Goal: Transaction & Acquisition: Purchase product/service

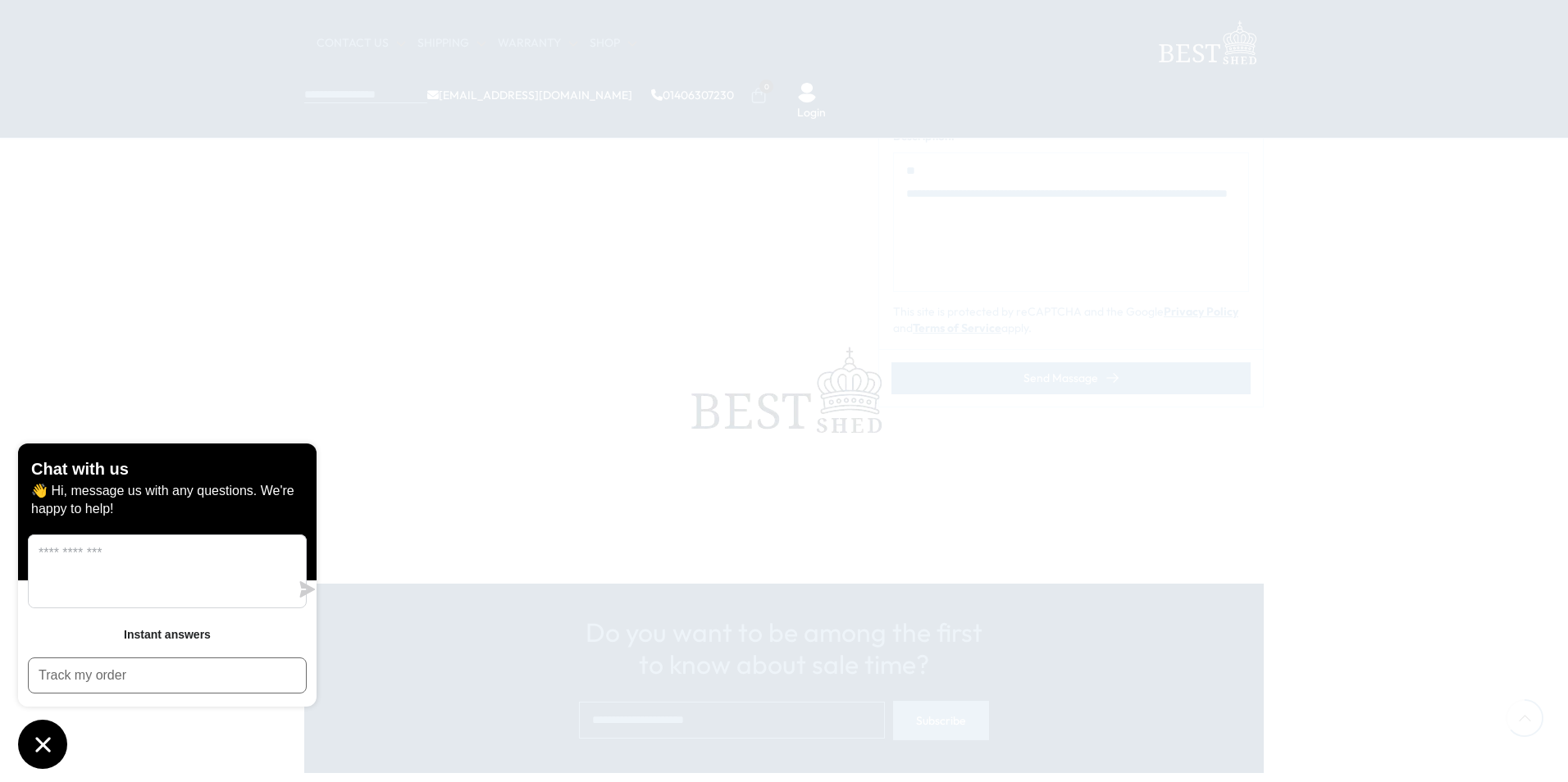
scroll to position [656, 0]
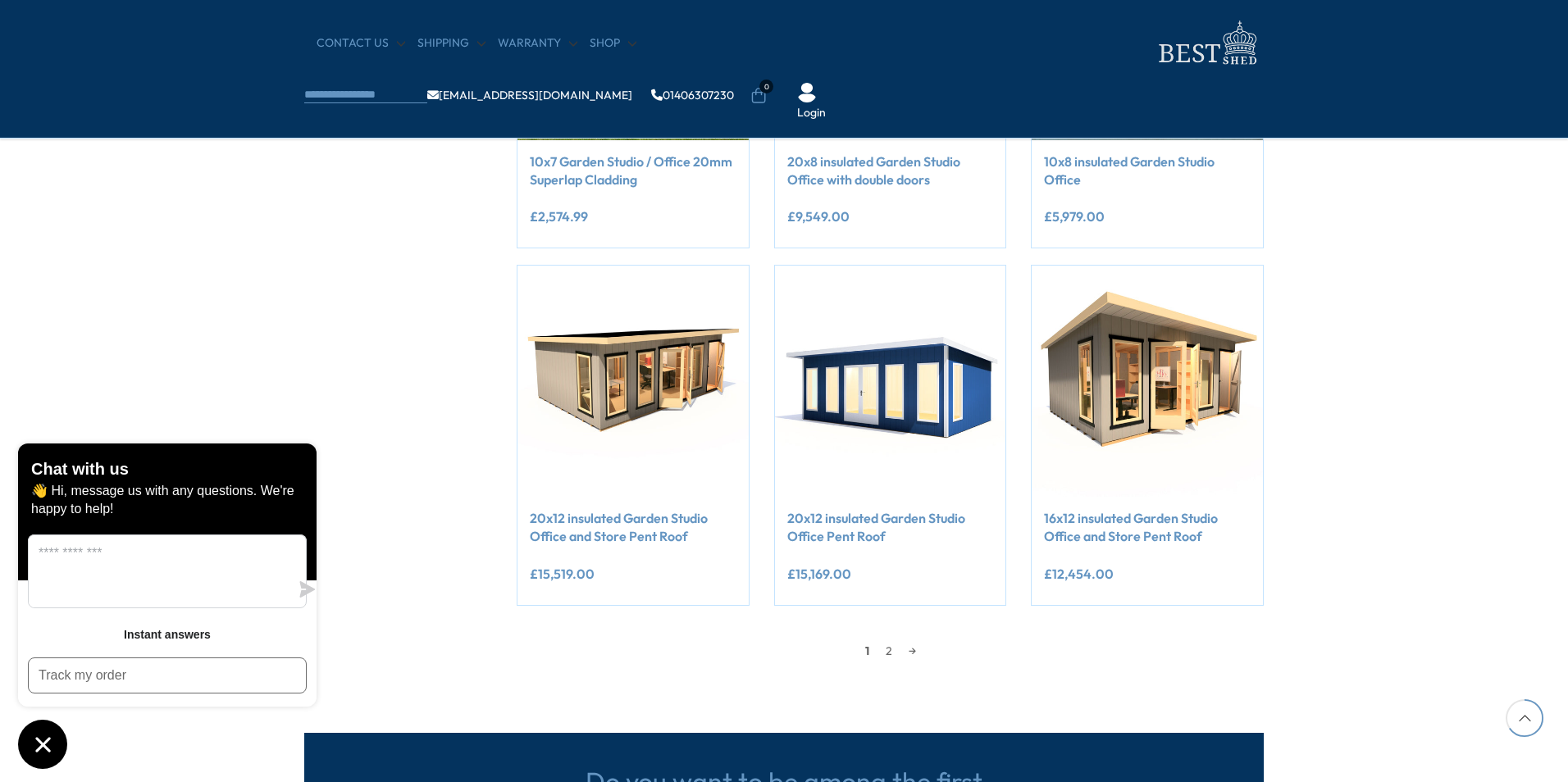
scroll to position [1147, 0]
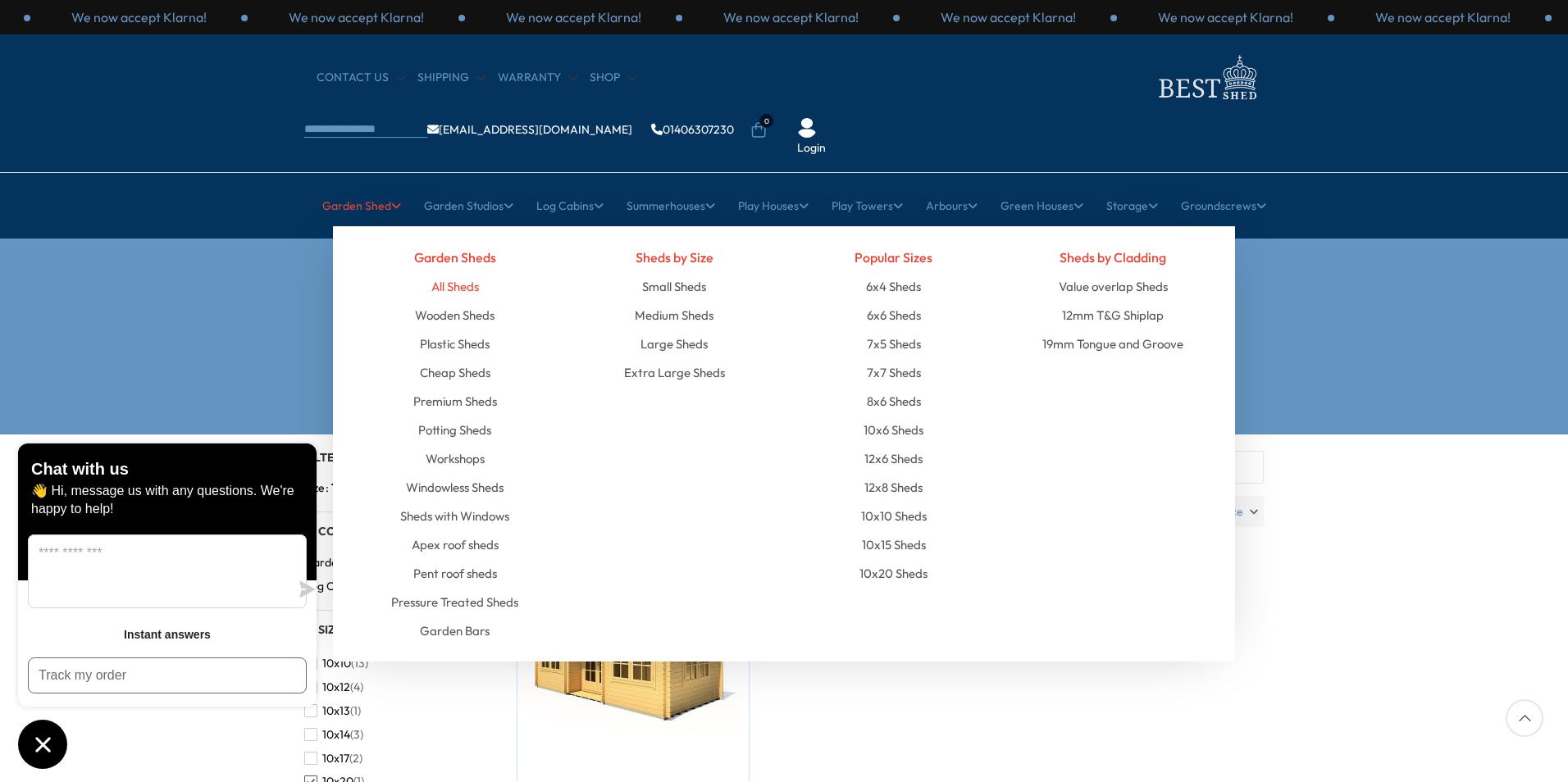
click at [447, 272] on link "All Sheds" at bounding box center [455, 286] width 48 height 29
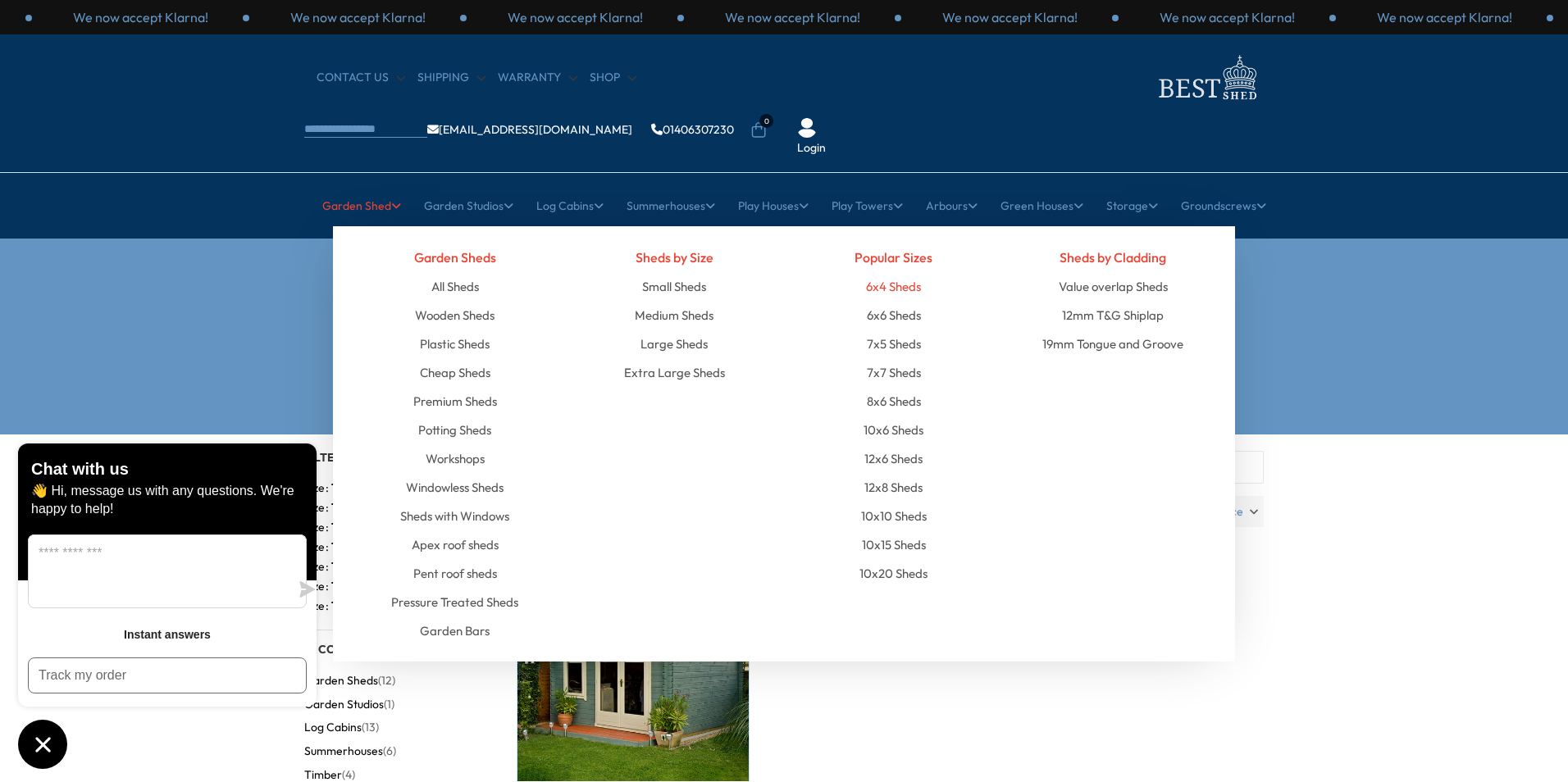
click at [885, 272] on link "6x4 Sheds" at bounding box center [893, 286] width 55 height 29
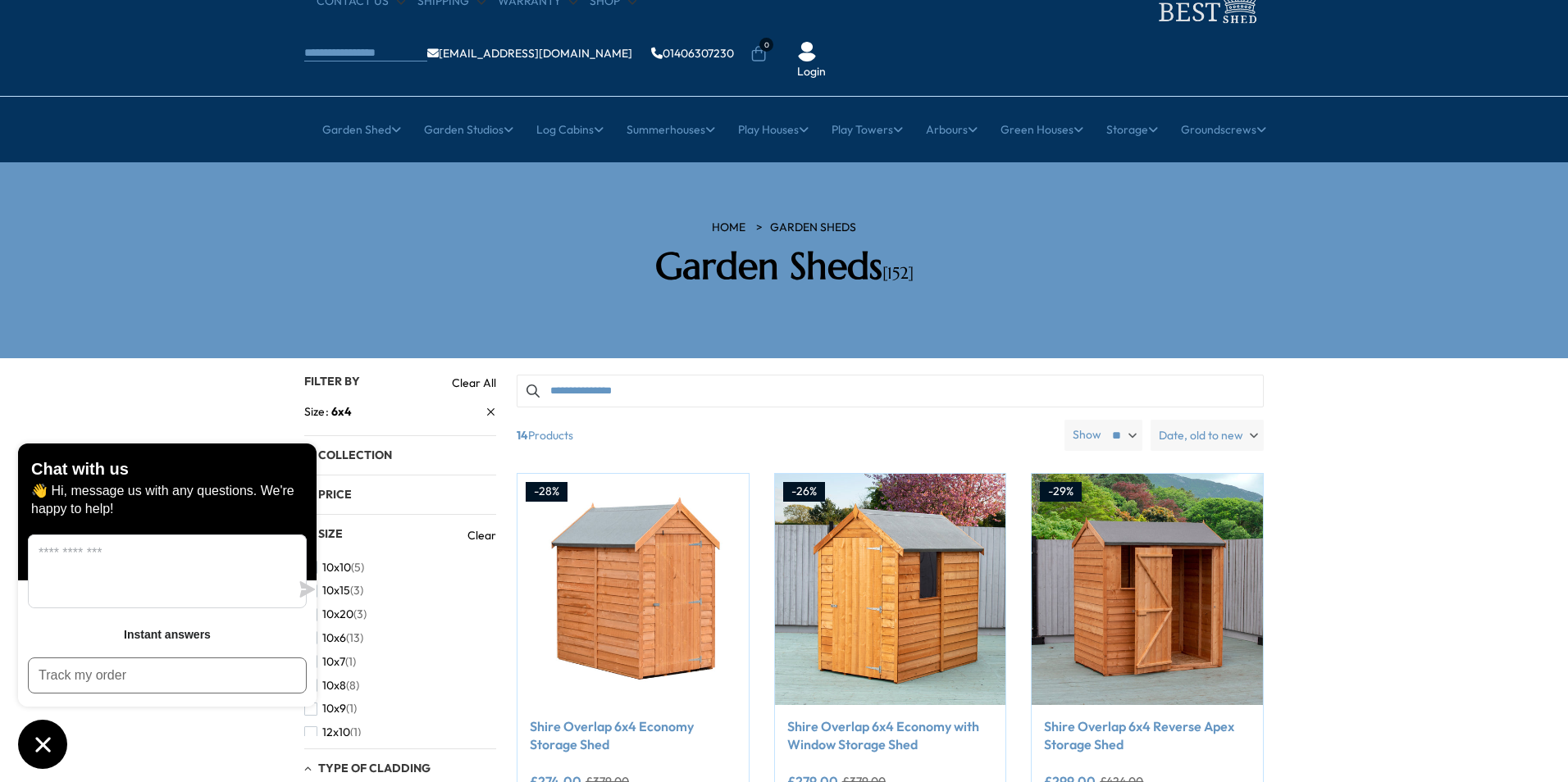
scroll to position [164, 0]
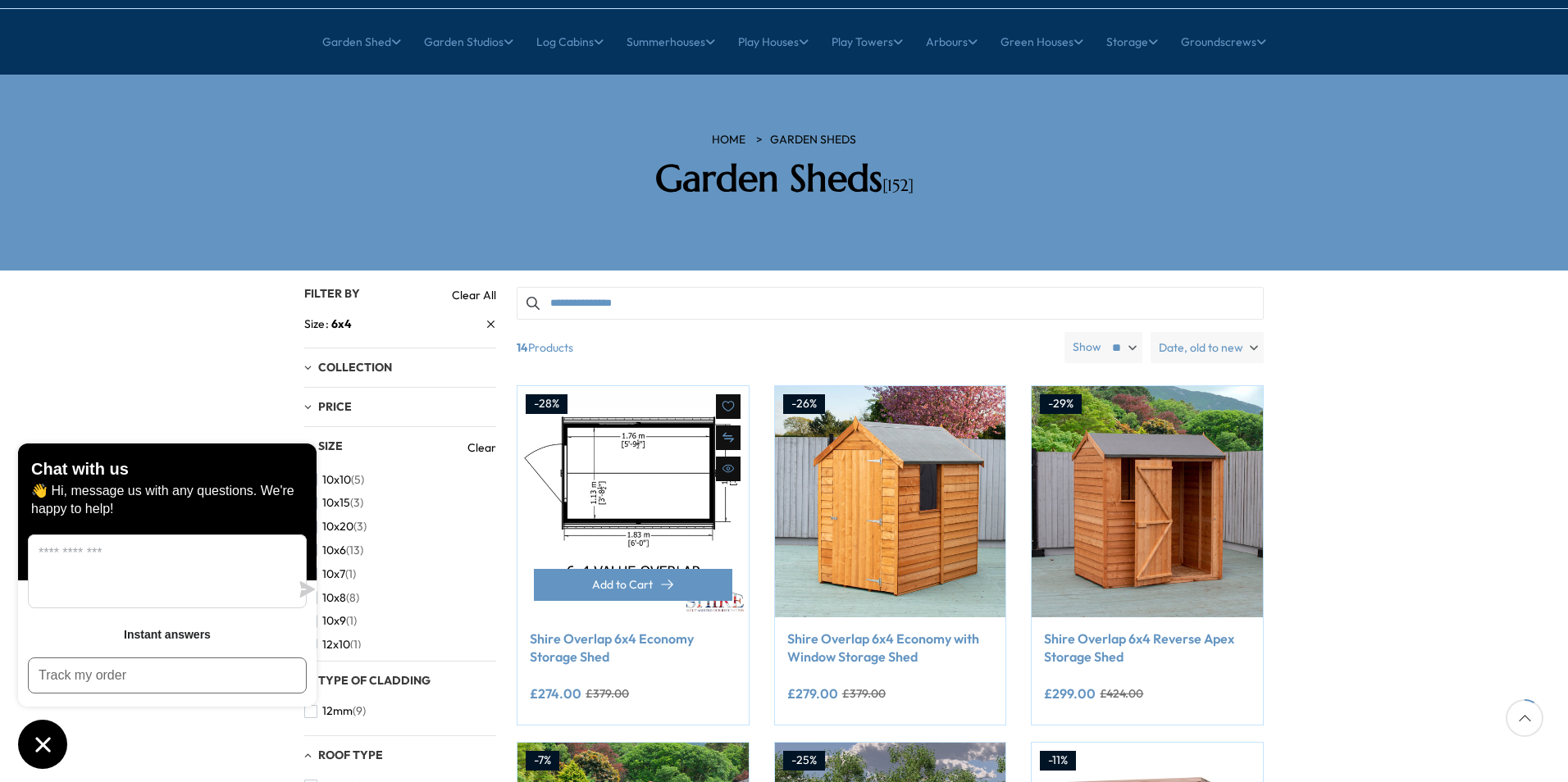
click at [633, 446] on img at bounding box center [632, 501] width 231 height 231
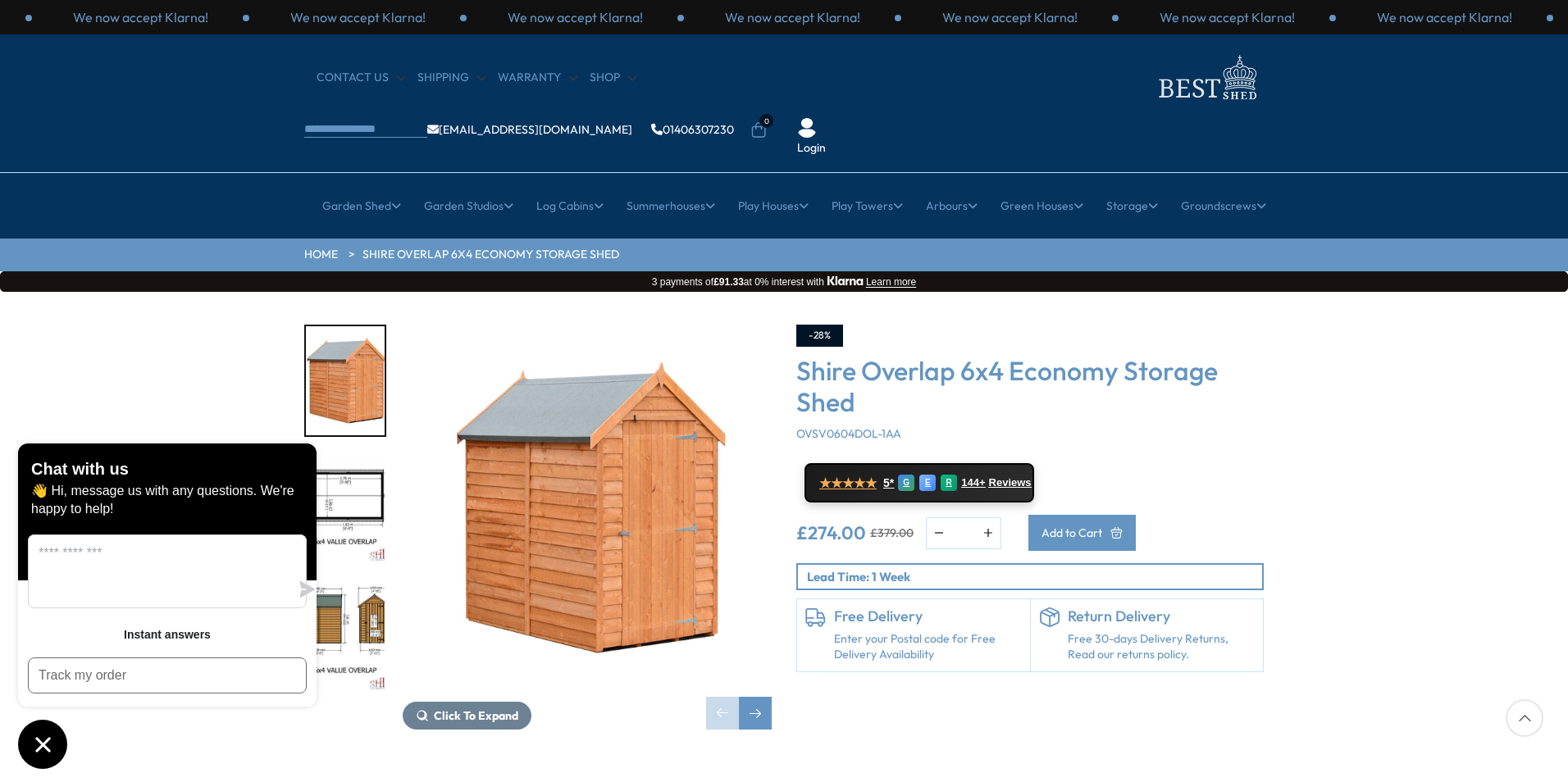
click at [1135, 515] on button "Add to Cart" at bounding box center [1082, 533] width 107 height 36
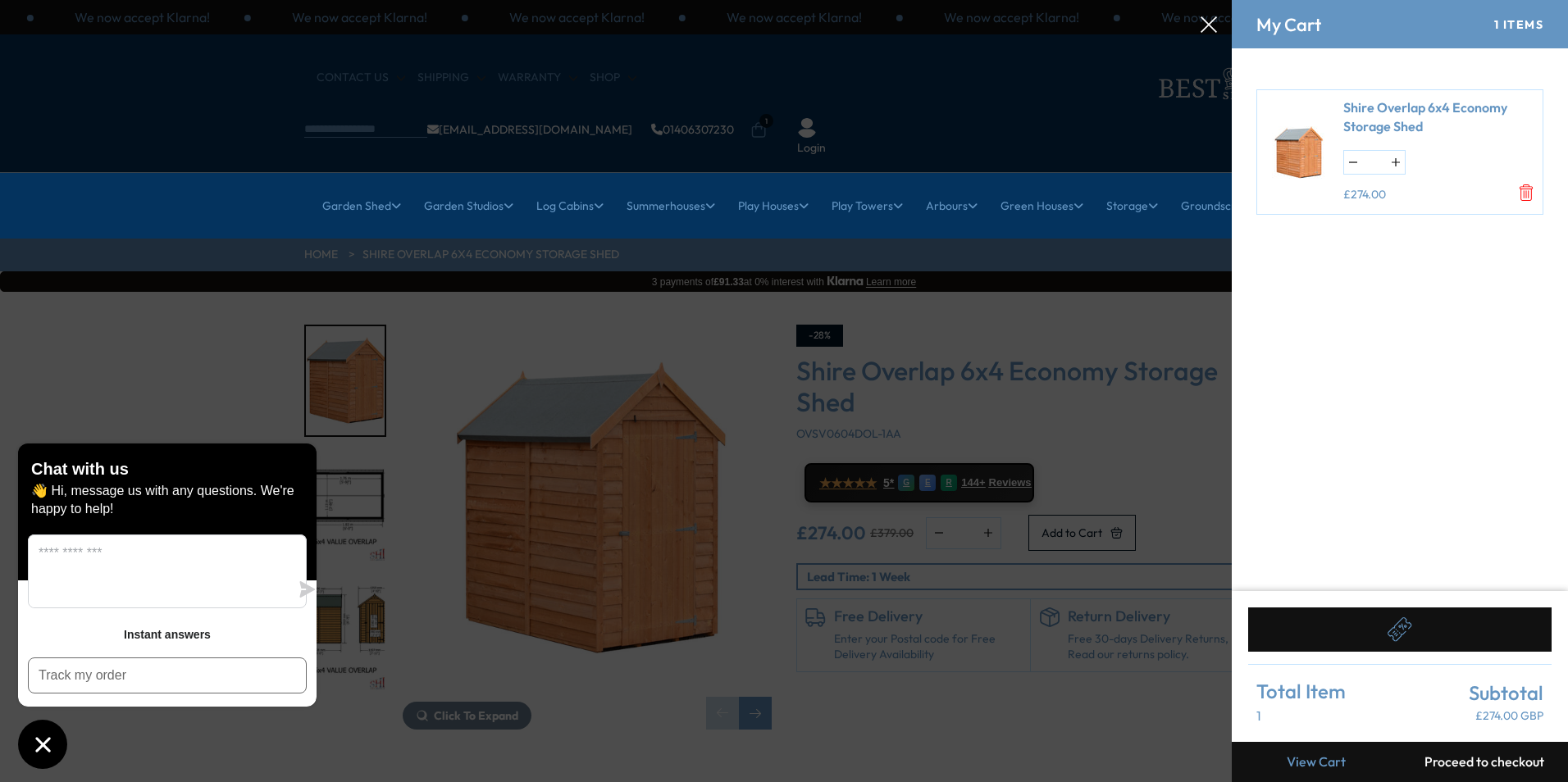
click at [1463, 756] on button "Proceed to checkout" at bounding box center [1483, 762] width 168 height 41
